Goal: Check status: Check status

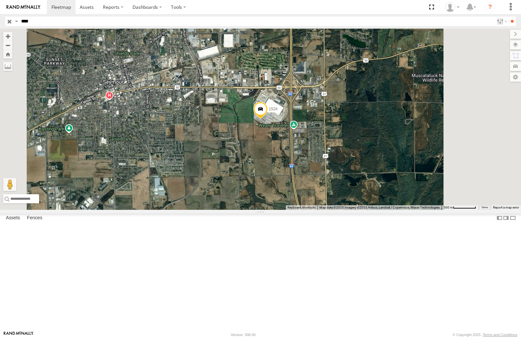
drag, startPoint x: 42, startPoint y: 21, endPoint x: 0, endPoint y: 19, distance: 42.0
click at [0, 19] on header "Search Query Asset ID Asset Label Registration Manufacturer Model VIN Job ID" at bounding box center [260, 21] width 521 height 15
type input "****"
click at [508, 17] on input "**" at bounding box center [511, 21] width 7 height 9
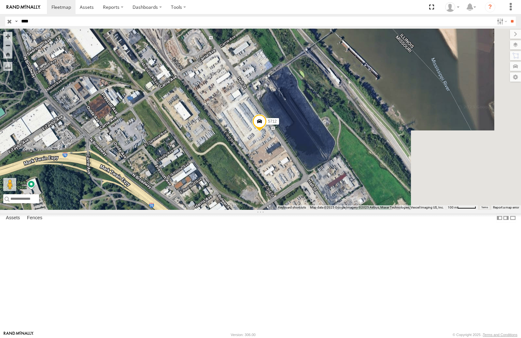
drag, startPoint x: 379, startPoint y: 184, endPoint x: 315, endPoint y: 159, distance: 68.4
click at [315, 159] on div "5712" at bounding box center [260, 119] width 521 height 181
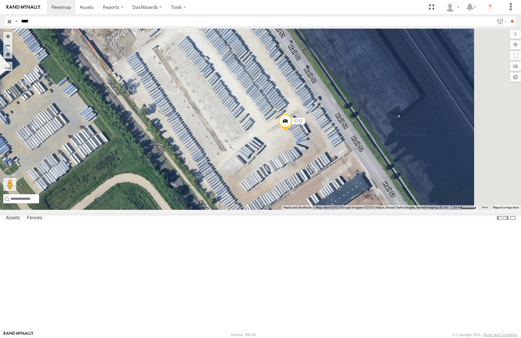
drag, startPoint x: 338, startPoint y: 208, endPoint x: 304, endPoint y: 133, distance: 82.6
click at [304, 133] on div "5712" at bounding box center [260, 119] width 521 height 181
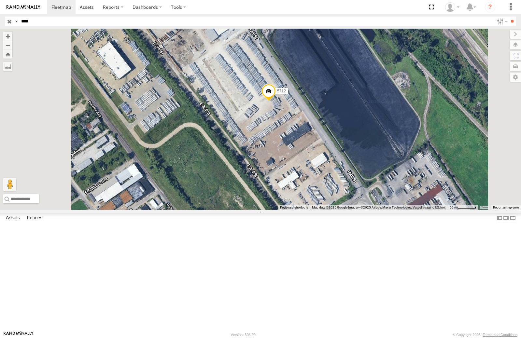
drag, startPoint x: 309, startPoint y: 196, endPoint x: 304, endPoint y: 183, distance: 13.8
click at [304, 183] on div "5712" at bounding box center [260, 119] width 521 height 181
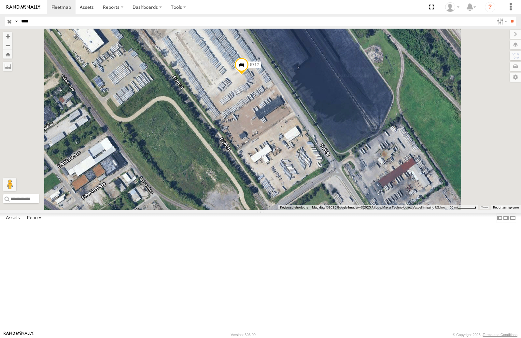
drag, startPoint x: 335, startPoint y: 224, endPoint x: 326, endPoint y: 139, distance: 85.8
click at [308, 197] on div "5712" at bounding box center [260, 119] width 521 height 181
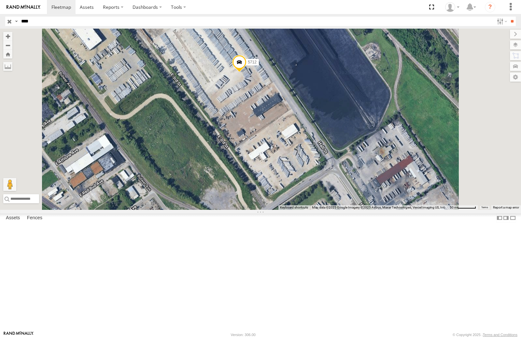
click at [246, 73] on span at bounding box center [239, 64] width 14 height 18
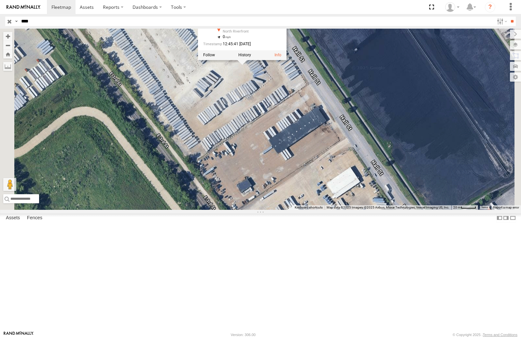
drag, startPoint x: 315, startPoint y: 214, endPoint x: 327, endPoint y: 265, distance: 52.5
click at [327, 210] on div "5712 5712 All [GEOGRAPHIC_DATA] , -90.20773 0 12:45:41 [DATE]" at bounding box center [260, 119] width 521 height 181
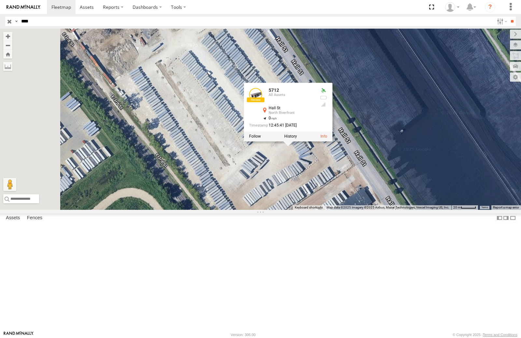
drag, startPoint x: 297, startPoint y: 225, endPoint x: 307, endPoint y: 237, distance: 15.2
click at [307, 210] on div "5712 5712 All [GEOGRAPHIC_DATA] , -90.20773 0 12:45:41 [DATE]" at bounding box center [260, 119] width 521 height 181
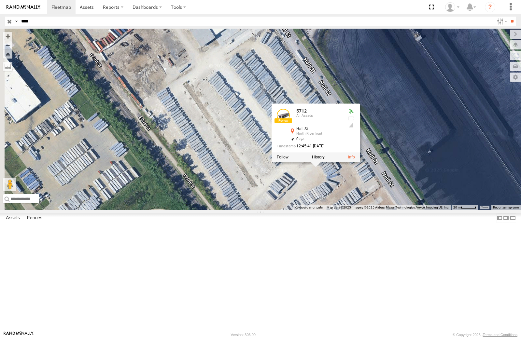
drag, startPoint x: 264, startPoint y: 179, endPoint x: 294, endPoint y: 199, distance: 36.1
click at [294, 199] on div "5712 5712 All [GEOGRAPHIC_DATA] , -90.20773 0 12:45:41 [DATE]" at bounding box center [260, 119] width 521 height 181
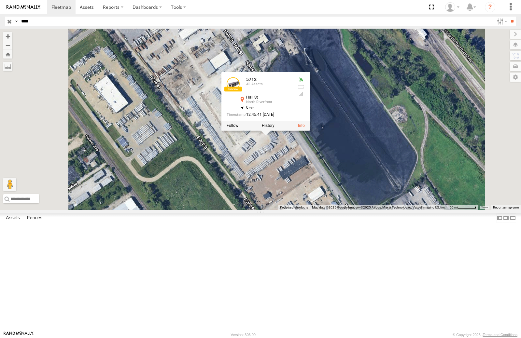
drag, startPoint x: 268, startPoint y: 300, endPoint x: 270, endPoint y: 295, distance: 5.3
click at [268, 210] on div "5712 5712 All [GEOGRAPHIC_DATA] , -90.20773 0 12:45:41 [DATE]" at bounding box center [260, 119] width 521 height 181
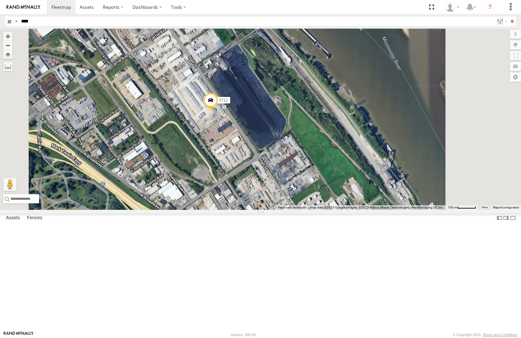
drag, startPoint x: 327, startPoint y: 195, endPoint x: 321, endPoint y: 222, distance: 27.6
click at [315, 210] on div "5712" at bounding box center [260, 119] width 521 height 181
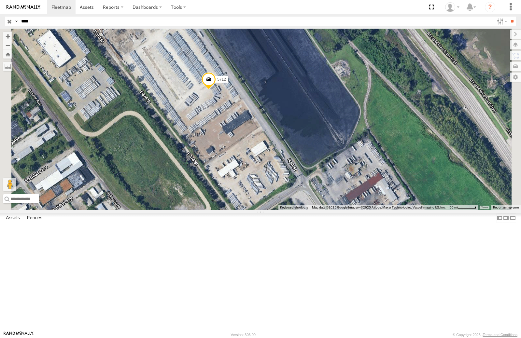
drag, startPoint x: 330, startPoint y: 206, endPoint x: 358, endPoint y: 208, distance: 28.1
click at [358, 208] on div "5712" at bounding box center [260, 119] width 521 height 181
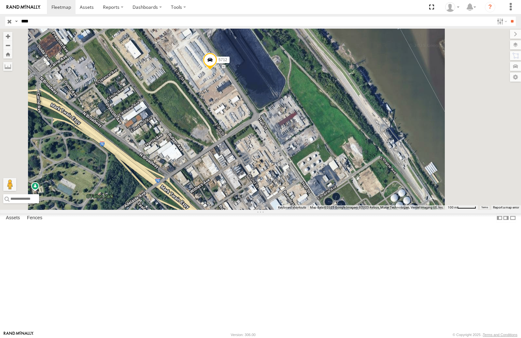
drag, startPoint x: 357, startPoint y: 168, endPoint x: 333, endPoint y: 144, distance: 33.8
click at [333, 144] on div "5712" at bounding box center [260, 119] width 521 height 181
click at [0, 0] on div "Basemaps Roadmap Terrain Satellite Satellite + Roadmap" at bounding box center [0, 0] width 0 height 0
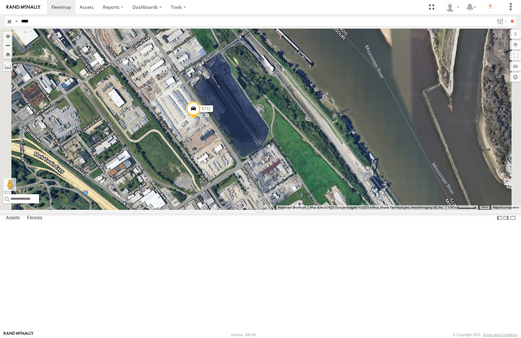
drag, startPoint x: 274, startPoint y: 202, endPoint x: 260, endPoint y: 248, distance: 47.7
click at [260, 210] on div "5712" at bounding box center [260, 119] width 521 height 181
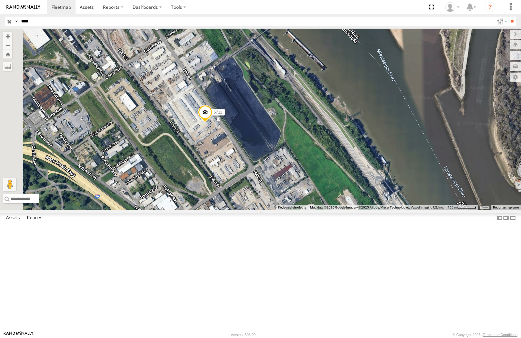
drag, startPoint x: 334, startPoint y: 192, endPoint x: 339, endPoint y: 193, distance: 4.4
click at [339, 193] on div "5712" at bounding box center [260, 119] width 521 height 181
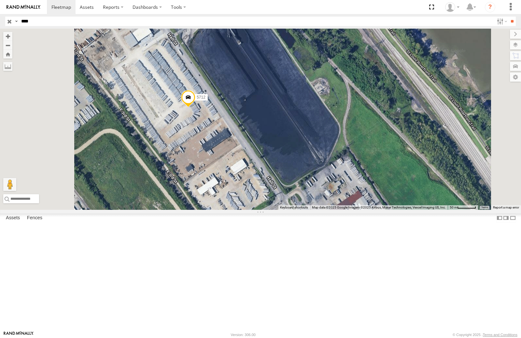
drag, startPoint x: 341, startPoint y: 189, endPoint x: 364, endPoint y: 179, distance: 25.1
click at [364, 179] on div "5712" at bounding box center [260, 119] width 521 height 181
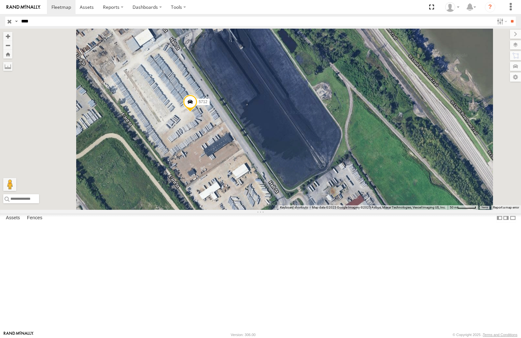
drag, startPoint x: 382, startPoint y: 177, endPoint x: 383, endPoint y: 183, distance: 5.7
click at [383, 183] on div "5712" at bounding box center [260, 119] width 521 height 181
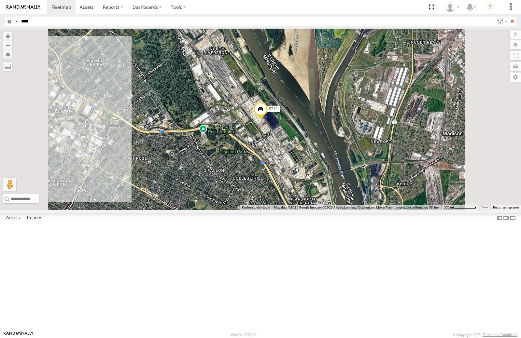
click at [0, 0] on div "5712 All Assets [GEOGRAPHIC_DATA] -90.20773" at bounding box center [0, 0] width 0 height 0
